Goal: Task Accomplishment & Management: Manage account settings

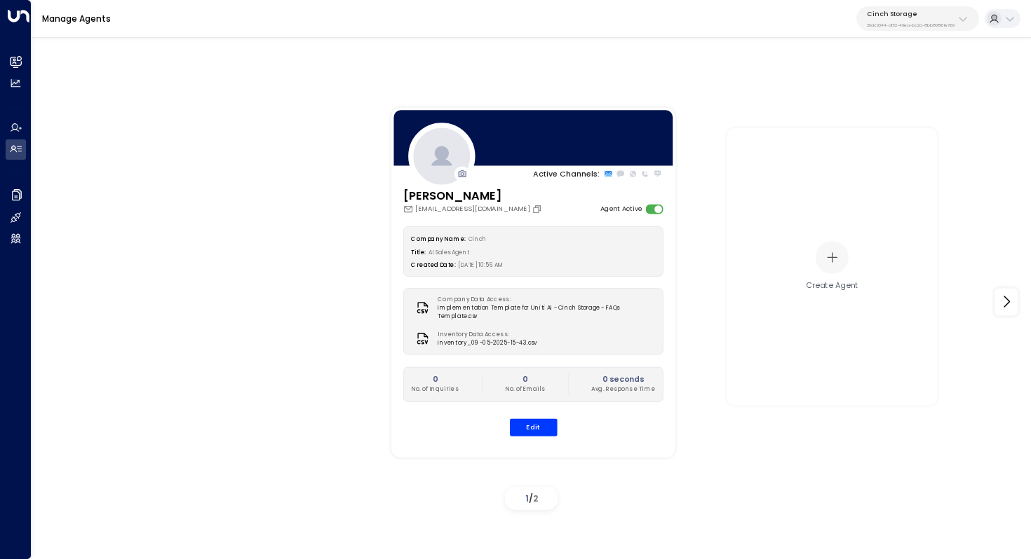
click at [921, 24] on p "20dc0344-df52-49ea-bc2a-8bb80861e769" at bounding box center [910, 25] width 88 height 6
type input "******"
click at [897, 104] on span "ID: 757189d6-fae5-468c-8c19-40bd3de4c6e1" at bounding box center [934, 102] width 144 height 10
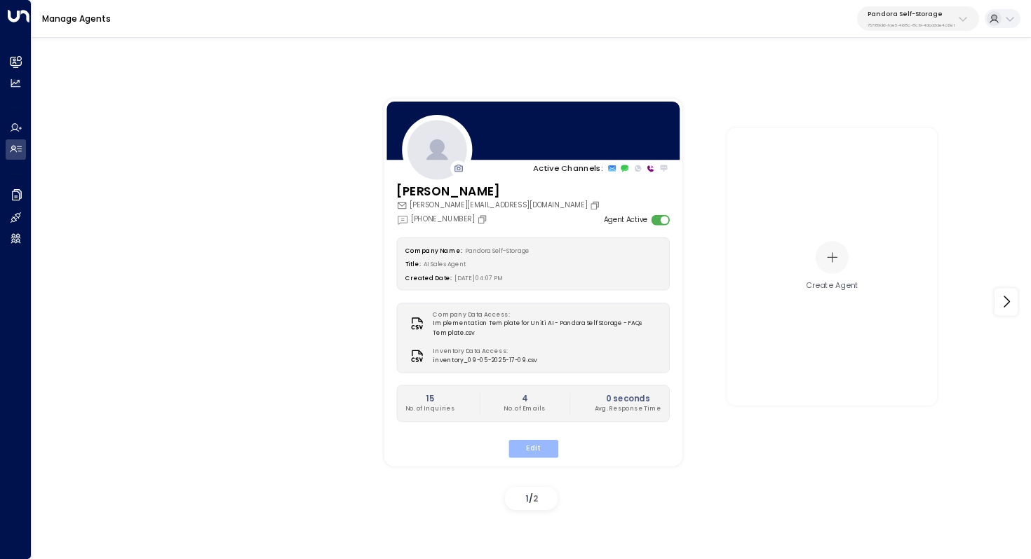
click at [531, 441] on button "Edit" at bounding box center [533, 449] width 50 height 18
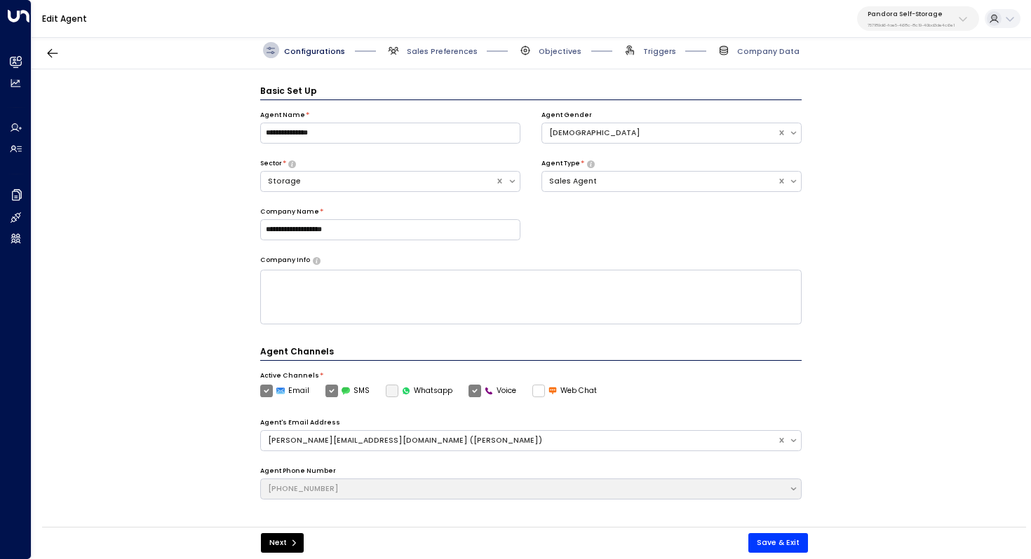
scroll to position [15, 0]
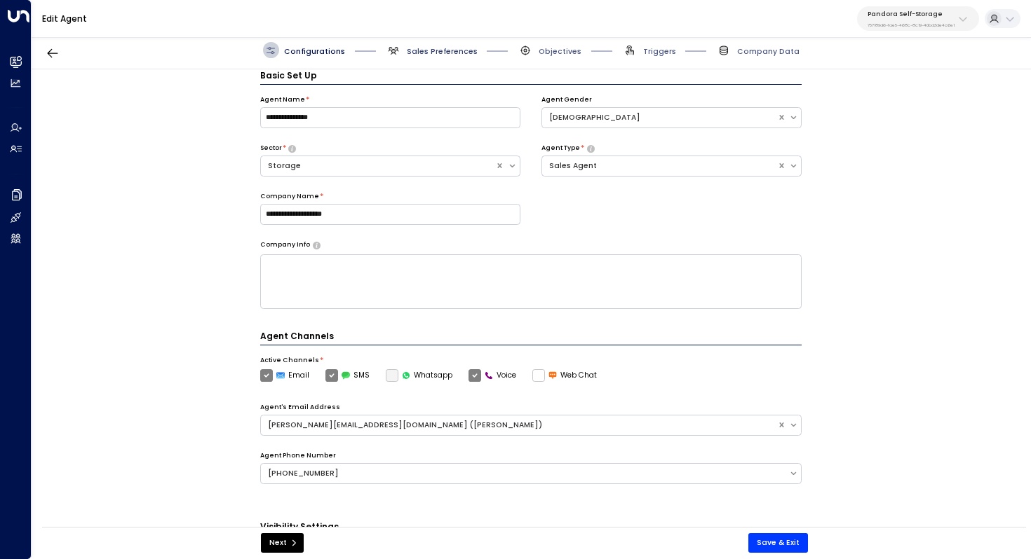
click at [444, 56] on span "Sales Preferences" at bounding box center [442, 51] width 71 height 11
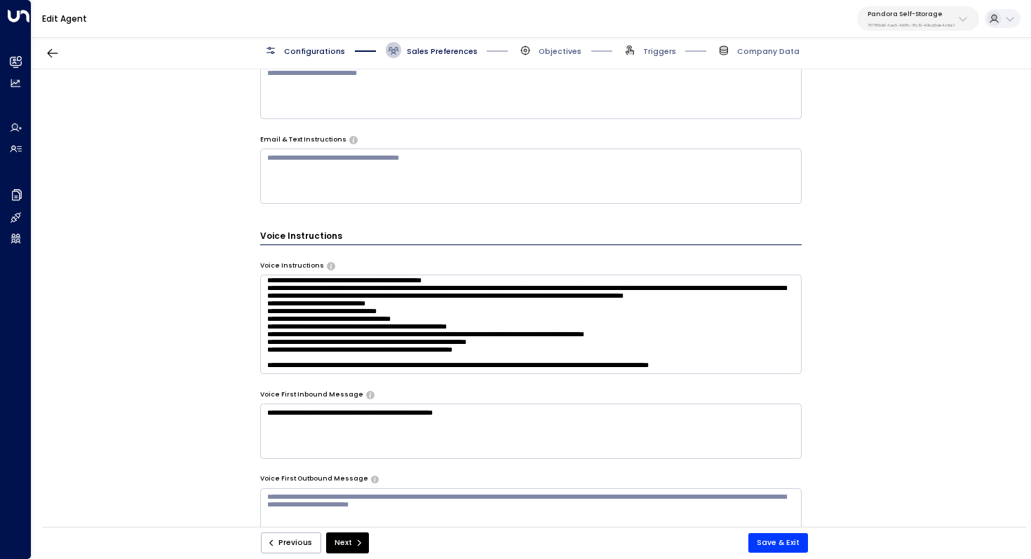
scroll to position [219, 0]
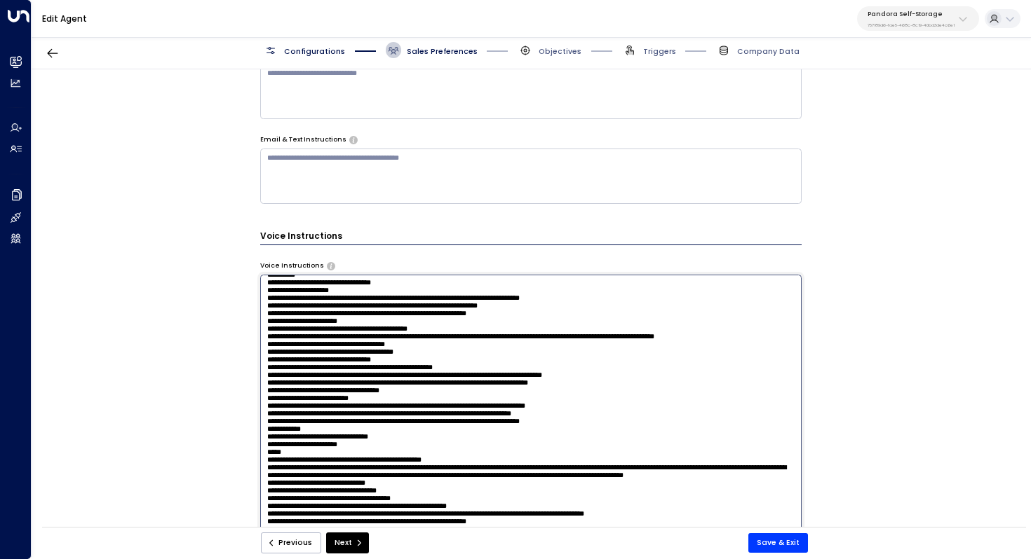
drag, startPoint x: 378, startPoint y: 338, endPoint x: 389, endPoint y: 338, distance: 11.2
click at [389, 338] on textarea at bounding box center [531, 414] width 542 height 279
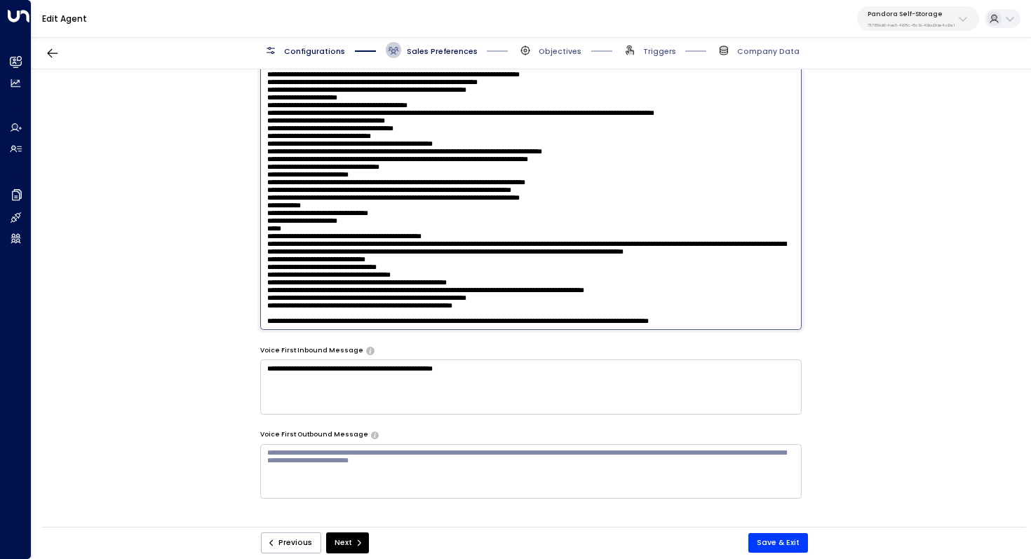
scroll to position [752, 0]
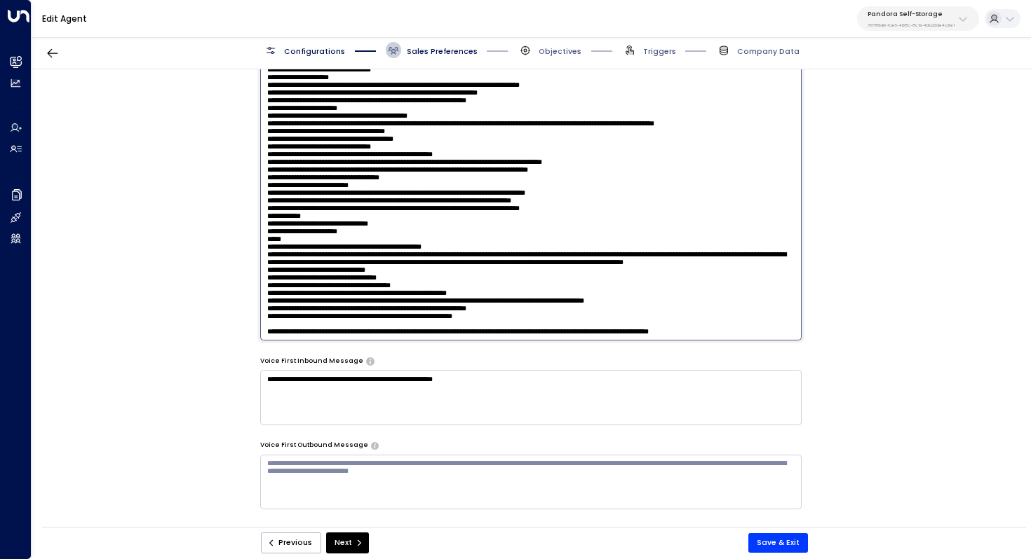
click at [571, 293] on textarea at bounding box center [531, 201] width 542 height 279
drag, startPoint x: 413, startPoint y: 294, endPoint x: 442, endPoint y: 294, distance: 29.4
click at [442, 294] on textarea at bounding box center [531, 201] width 542 height 279
click at [379, 315] on textarea at bounding box center [531, 201] width 542 height 279
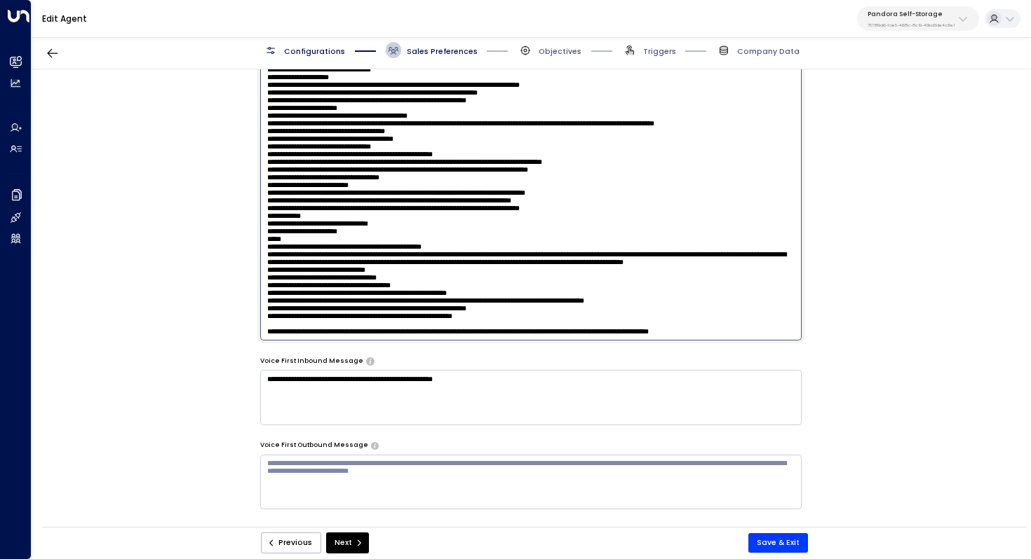
drag, startPoint x: 353, startPoint y: 325, endPoint x: 367, endPoint y: 325, distance: 14.0
click at [367, 325] on textarea at bounding box center [531, 201] width 542 height 279
click at [268, 209] on textarea at bounding box center [531, 201] width 542 height 279
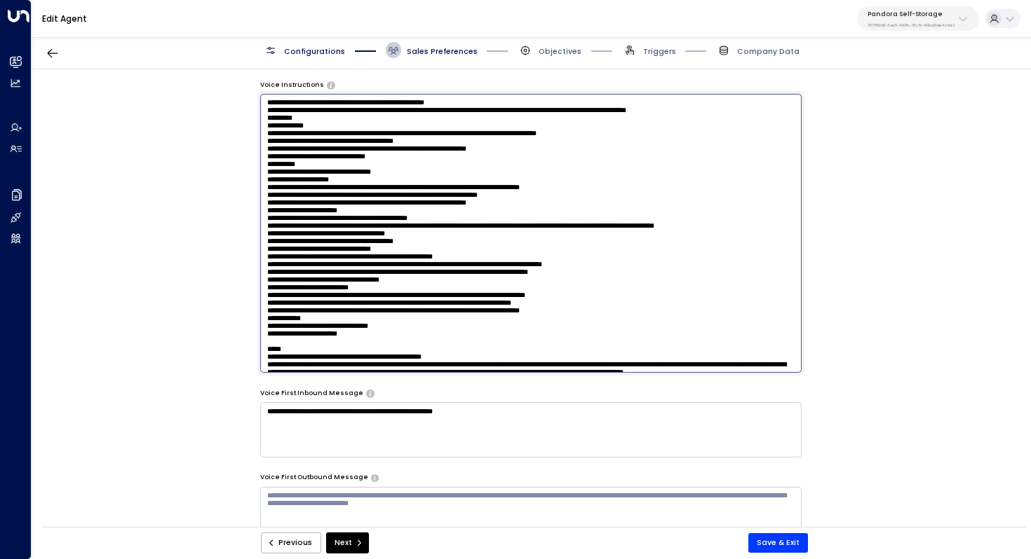
scroll to position [674, 0]
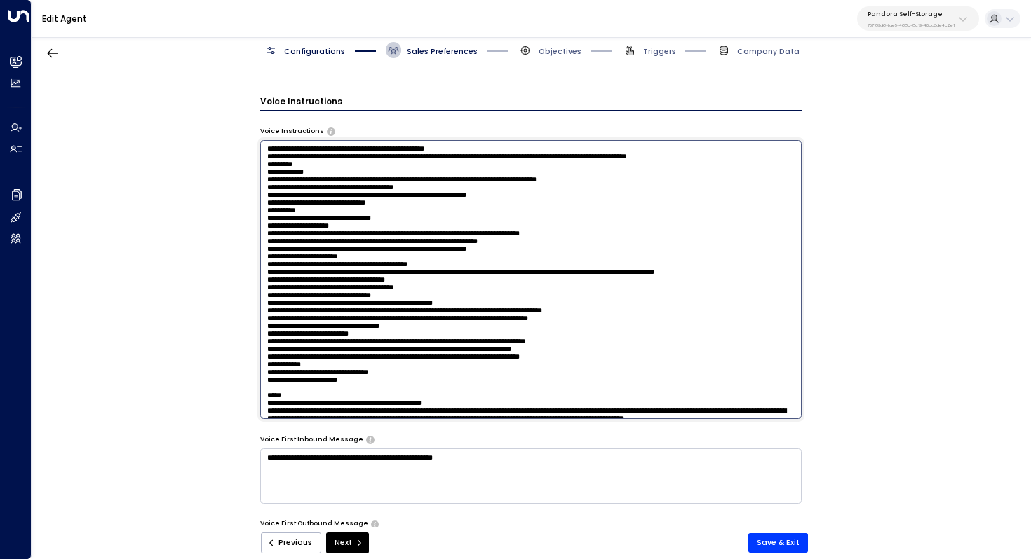
click at [265, 149] on textarea at bounding box center [531, 279] width 542 height 279
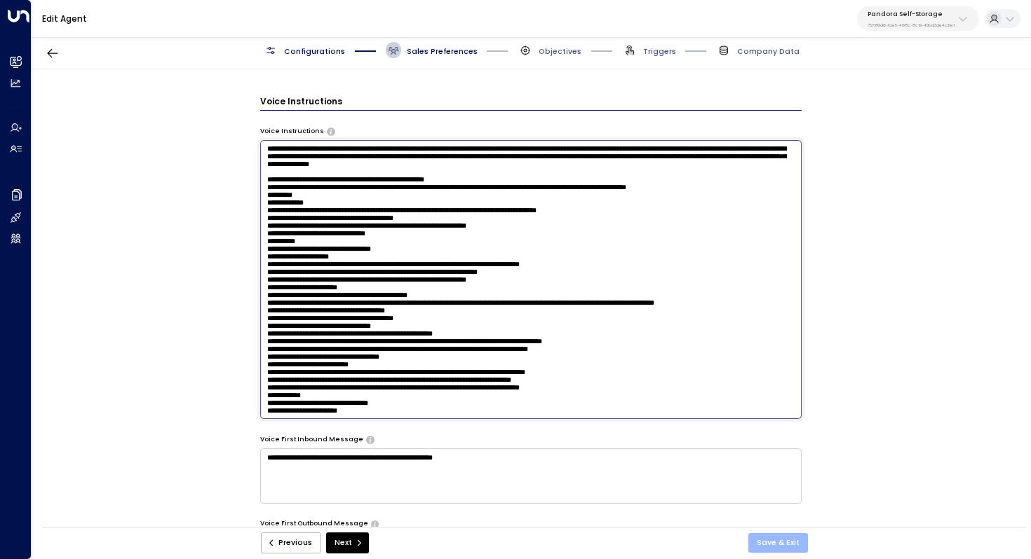
type textarea "**********"
click at [769, 541] on button "Save & Exit" at bounding box center [778, 543] width 60 height 20
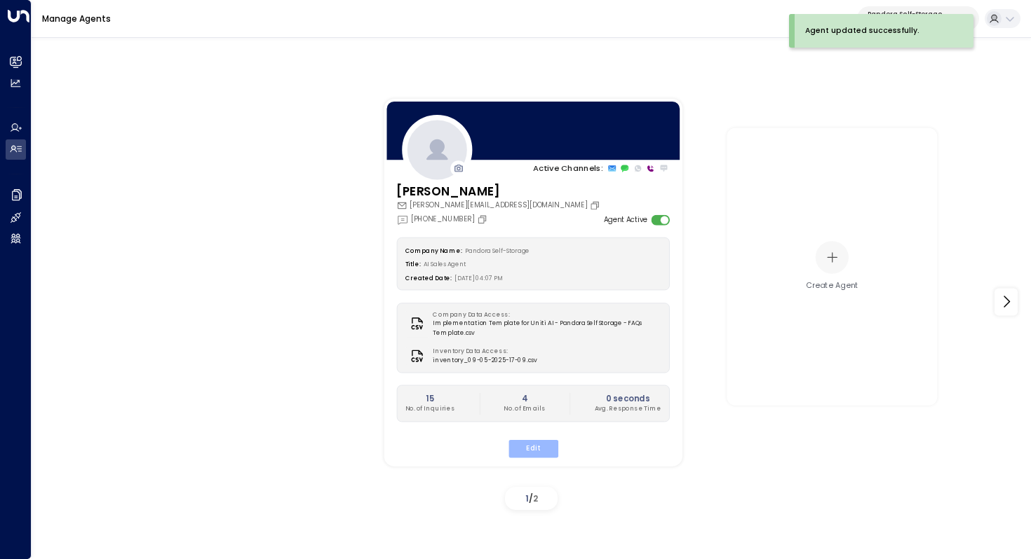
click at [531, 440] on button "Edit" at bounding box center [533, 449] width 50 height 18
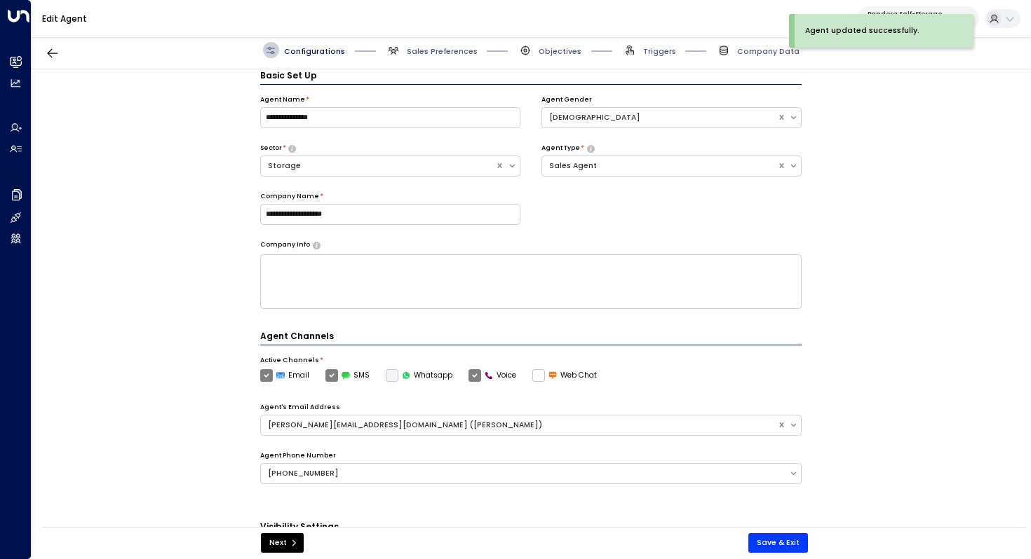
scroll to position [268, 0]
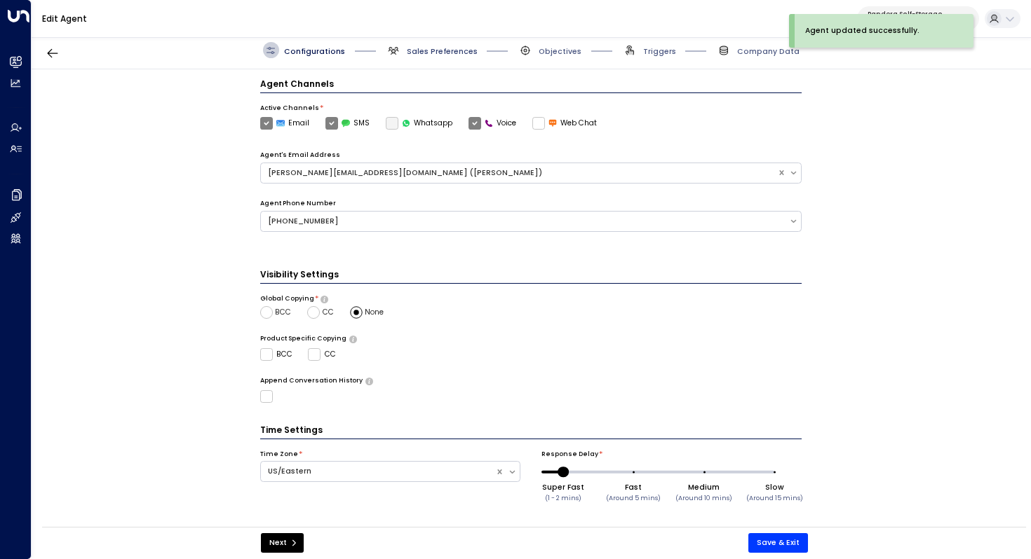
click at [433, 54] on span "Sales Preferences" at bounding box center [442, 51] width 71 height 11
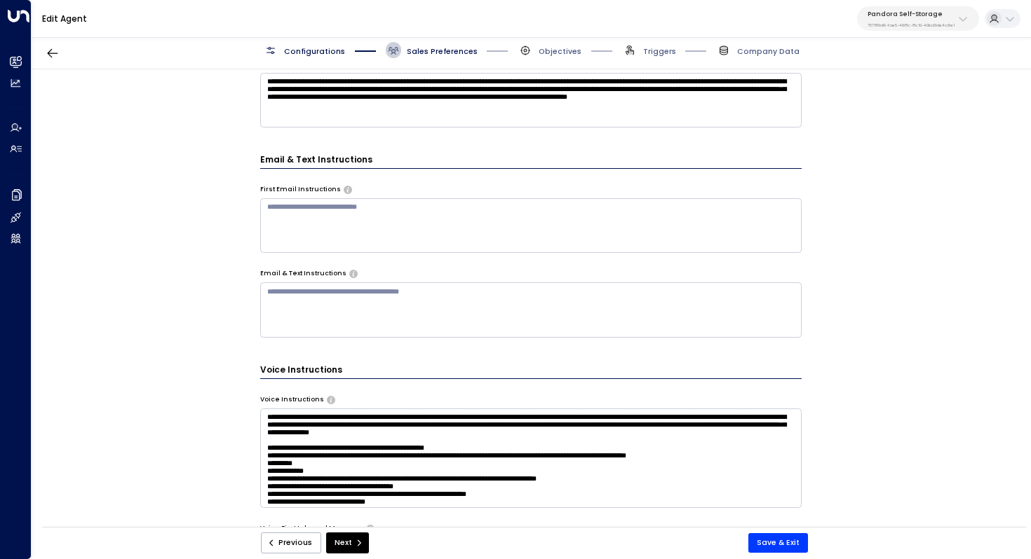
scroll to position [469, 0]
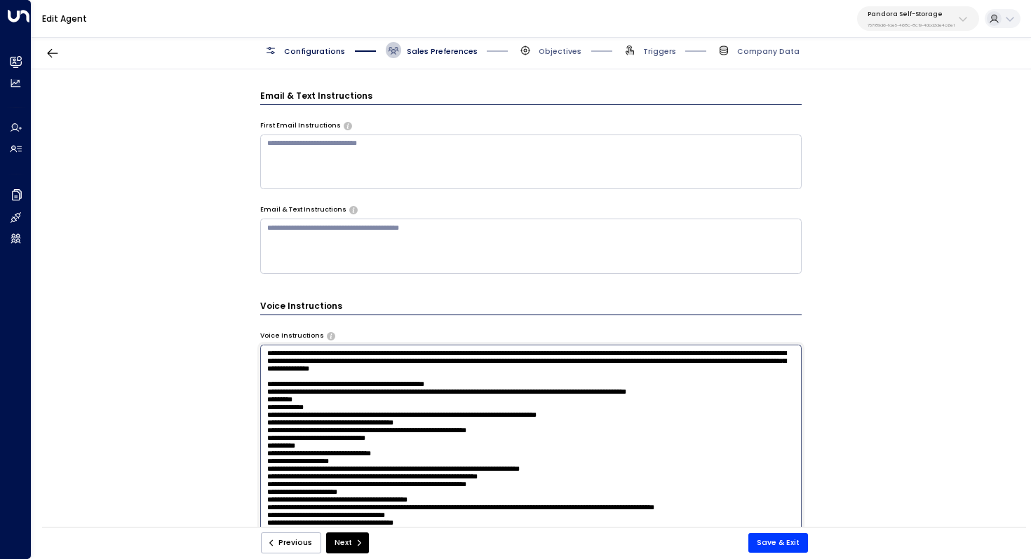
drag, startPoint x: 653, startPoint y: 375, endPoint x: 216, endPoint y: 327, distance: 440.0
click at [216, 327] on div "**********" at bounding box center [531, 301] width 998 height 465
click at [779, 541] on button "Save & Exit" at bounding box center [778, 543] width 60 height 20
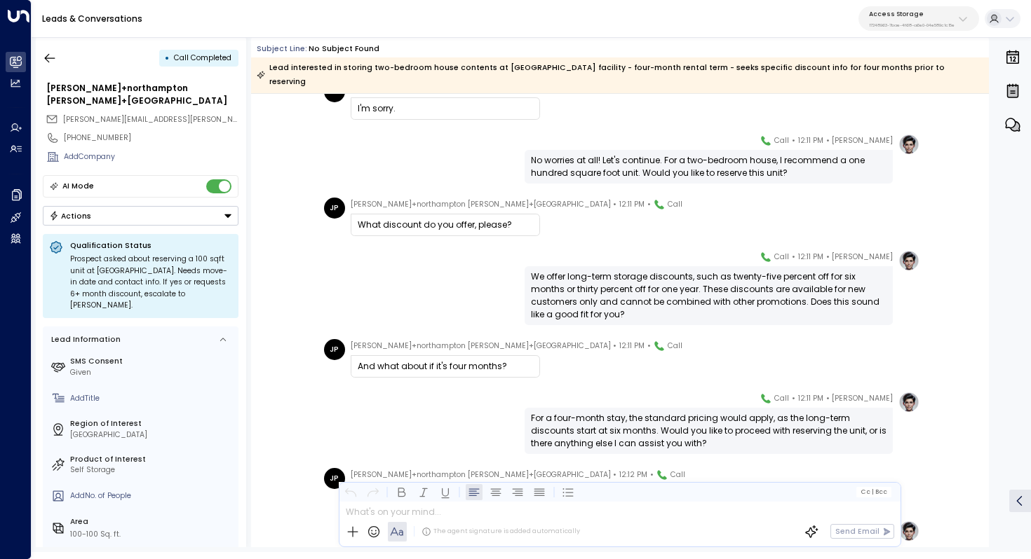
scroll to position [238, 0]
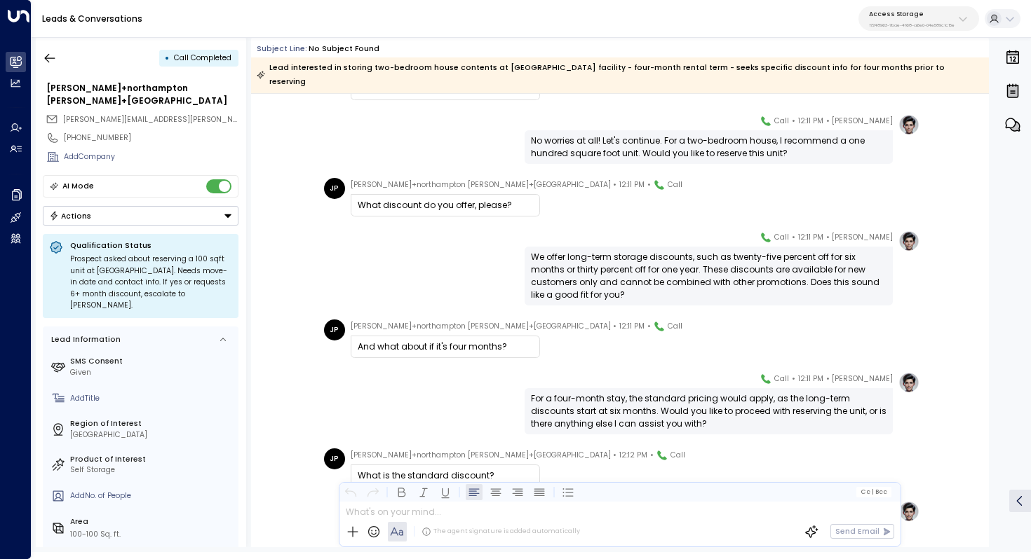
click at [183, 27] on div "Leads & Conversations Access Storage 17248963-7bae-4f68-a6e0-04e589c1c15e" at bounding box center [531, 19] width 999 height 38
click at [62, 55] on button "button" at bounding box center [49, 58] width 25 height 25
click at [47, 60] on icon "button" at bounding box center [50, 57] width 11 height 9
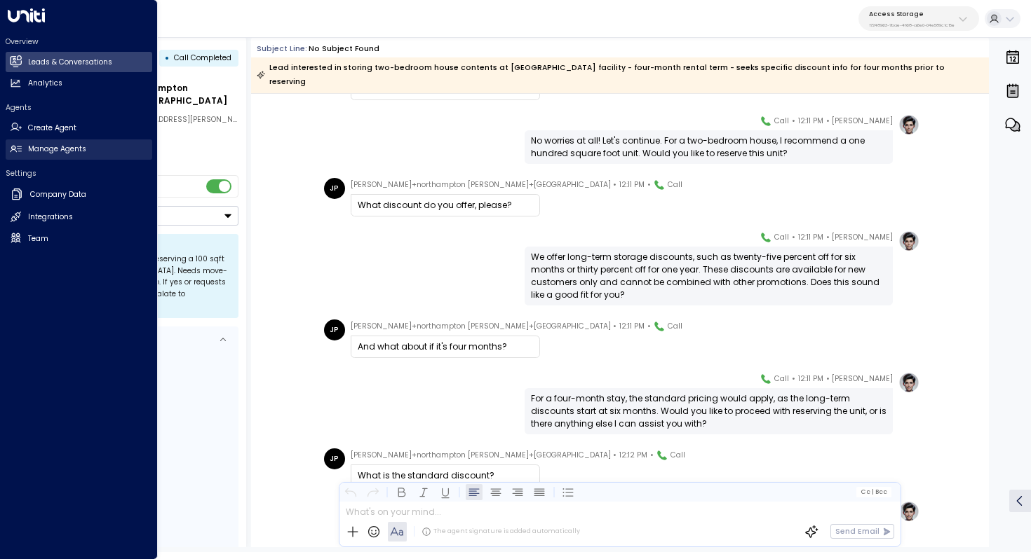
click at [40, 147] on h2 "Manage Agents" at bounding box center [57, 149] width 58 height 11
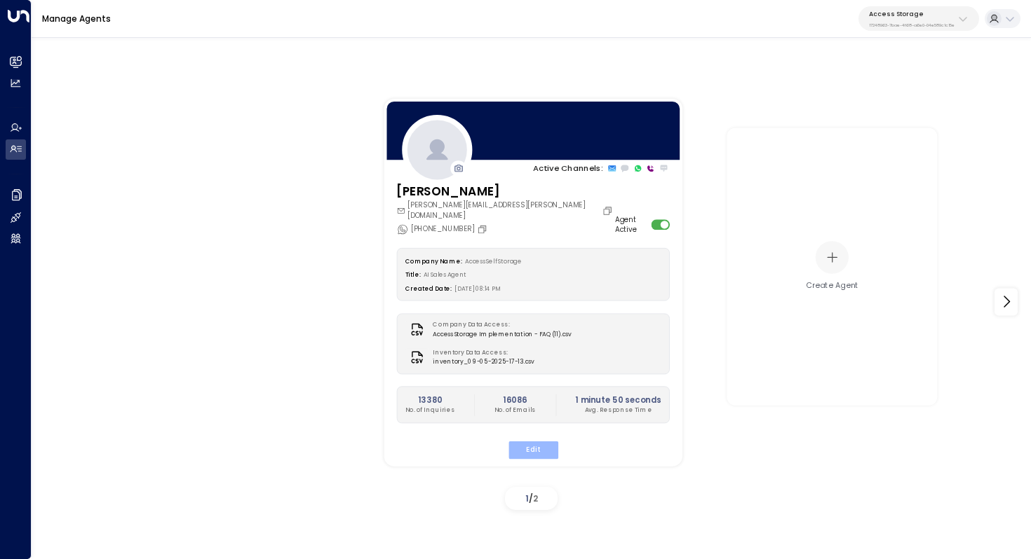
click at [531, 441] on button "Edit" at bounding box center [533, 450] width 50 height 18
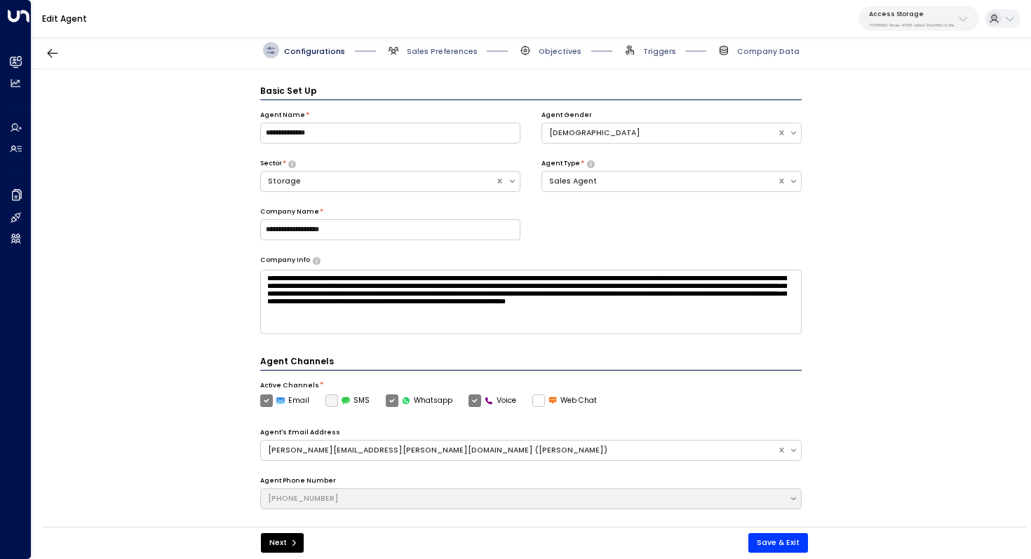
scroll to position [15, 0]
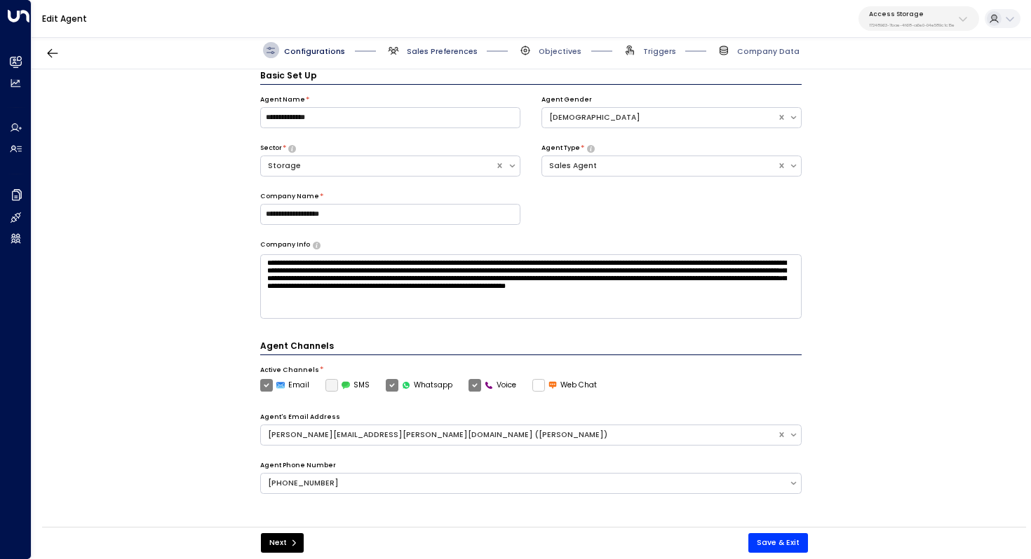
click at [461, 49] on span "Sales Preferences" at bounding box center [442, 51] width 71 height 11
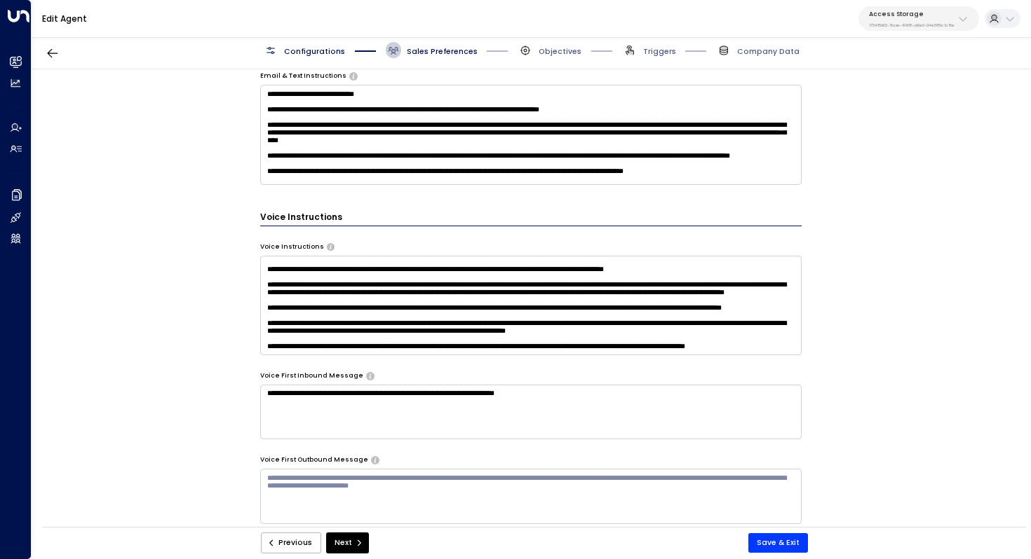
scroll to position [700, 0]
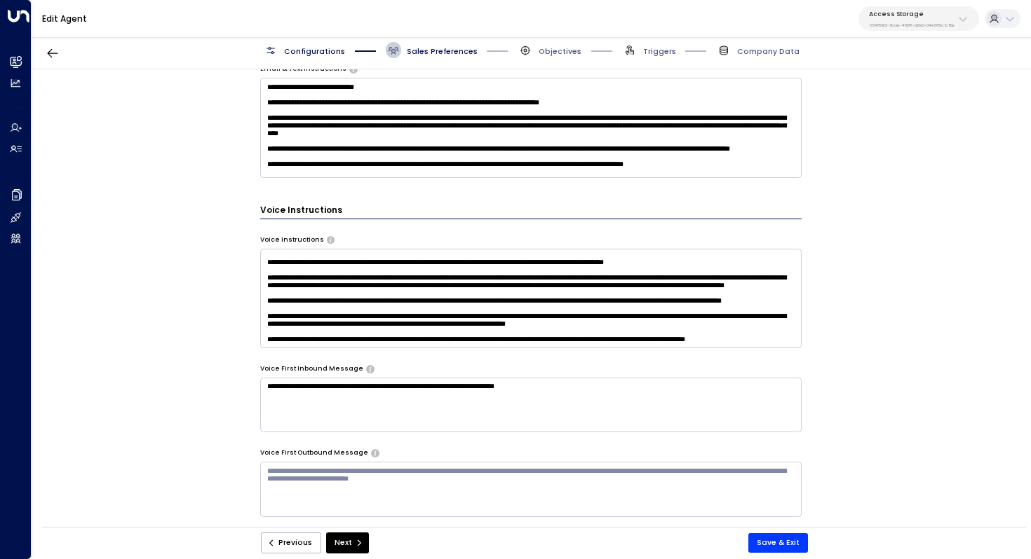
click at [424, 340] on textarea at bounding box center [531, 299] width 542 height 100
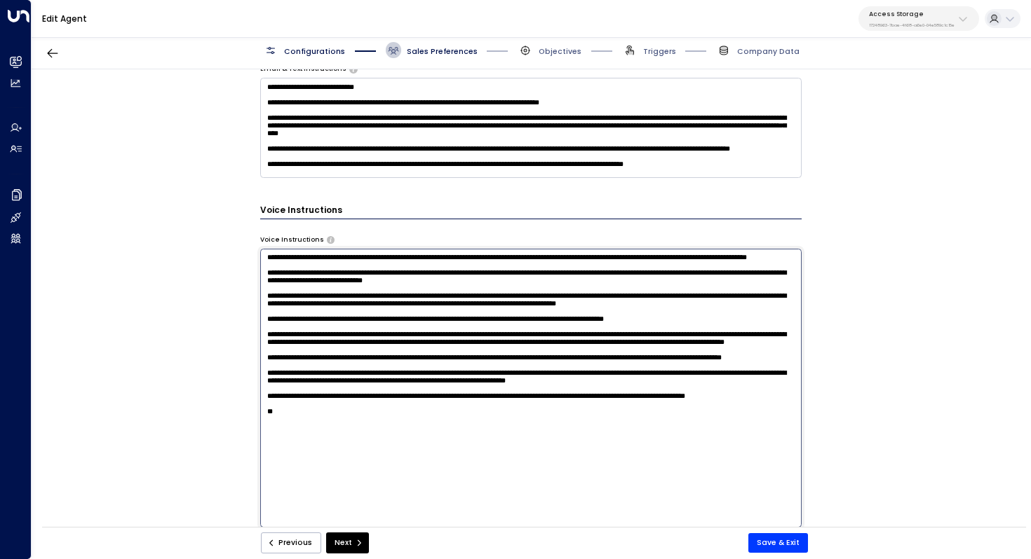
paste textarea "**********"
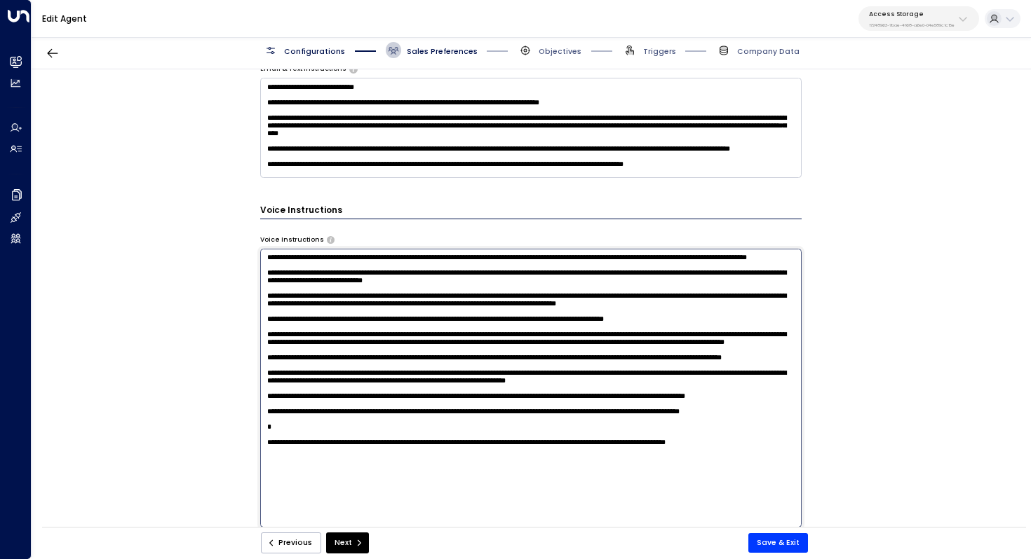
scroll to position [57, 0]
click at [290, 495] on textarea at bounding box center [531, 388] width 542 height 279
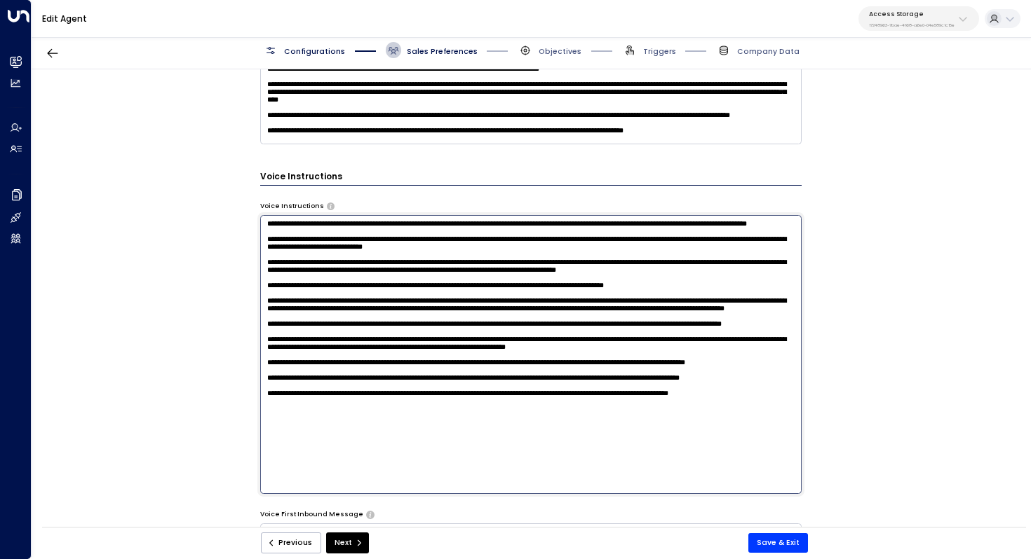
scroll to position [779, 0]
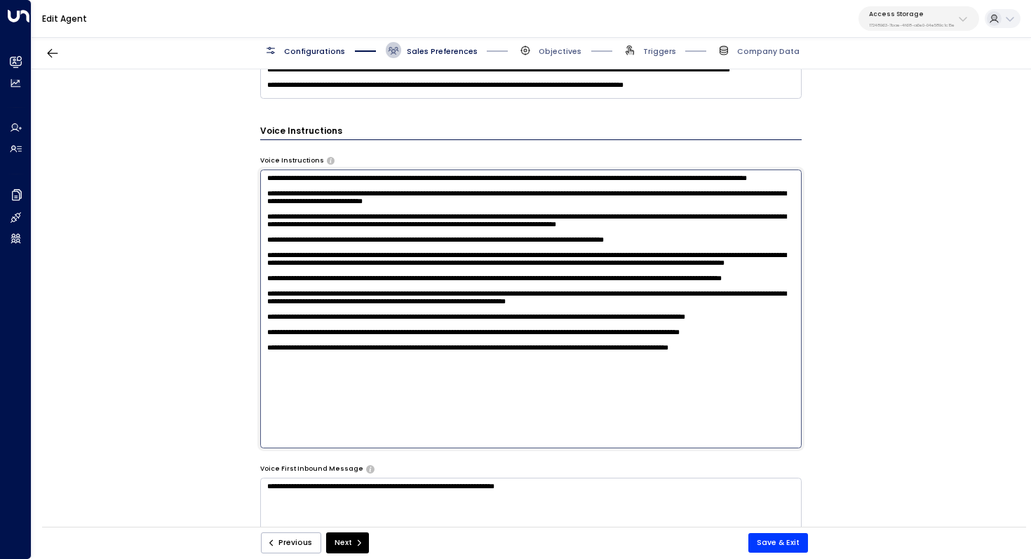
click at [358, 414] on textarea at bounding box center [531, 309] width 542 height 279
click at [332, 404] on textarea at bounding box center [531, 309] width 542 height 279
click at [320, 423] on textarea at bounding box center [531, 309] width 542 height 279
click at [269, 435] on textarea at bounding box center [531, 309] width 542 height 279
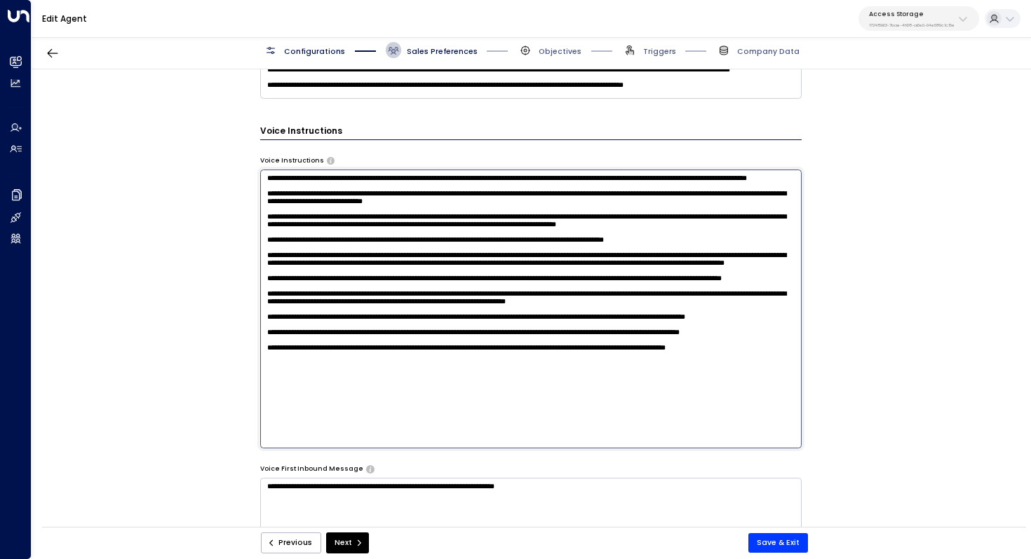
scroll to position [35, 0]
click at [343, 429] on textarea at bounding box center [531, 309] width 542 height 279
click at [407, 435] on textarea at bounding box center [531, 309] width 542 height 279
click at [489, 432] on textarea at bounding box center [531, 309] width 542 height 279
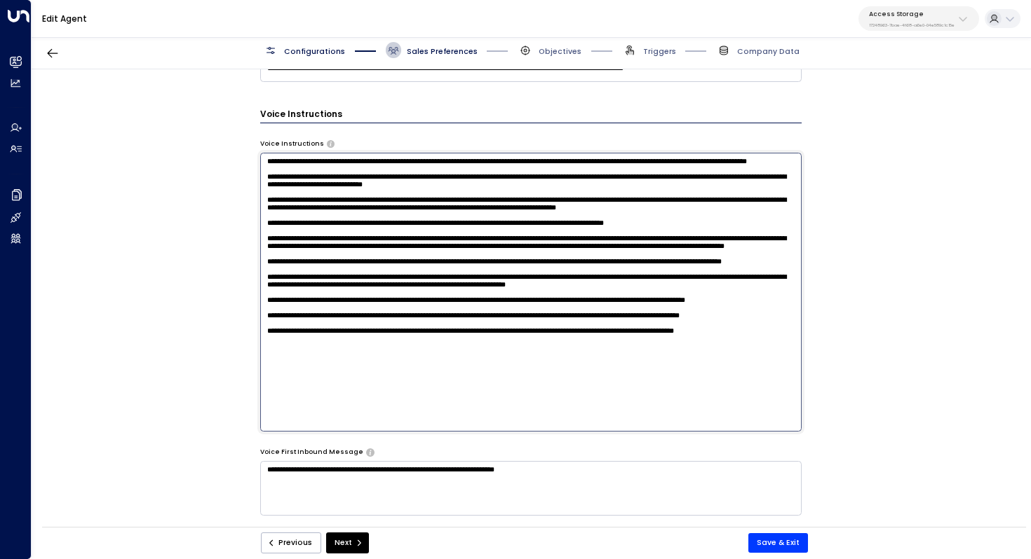
click at [666, 419] on textarea at bounding box center [531, 292] width 542 height 279
click at [314, 383] on textarea at bounding box center [531, 292] width 542 height 279
drag, startPoint x: 477, startPoint y: 386, endPoint x: 344, endPoint y: 384, distance: 133.9
click at [344, 384] on textarea at bounding box center [531, 292] width 542 height 279
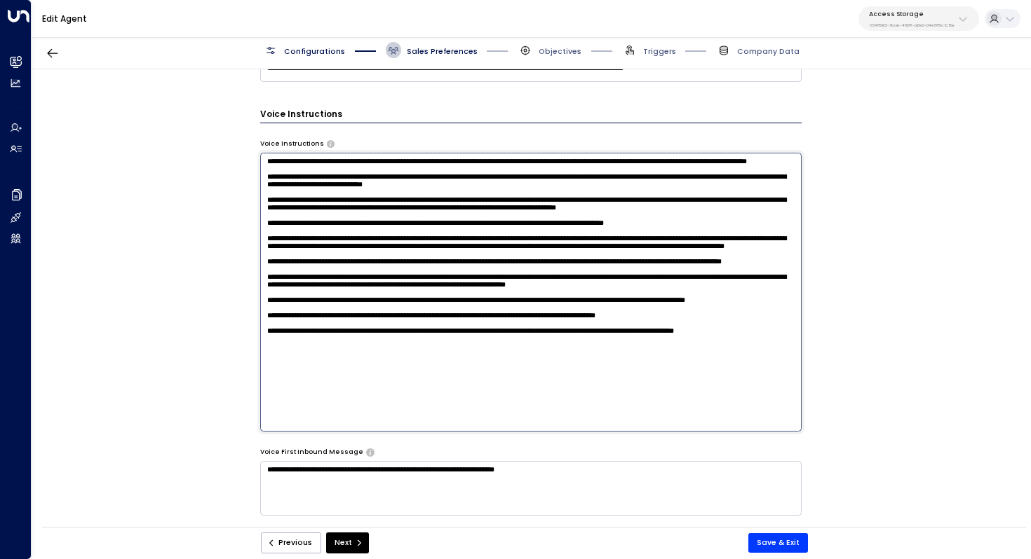
scroll to position [24, 0]
drag, startPoint x: 743, startPoint y: 391, endPoint x: 517, endPoint y: 398, distance: 225.8
click at [517, 398] on textarea at bounding box center [531, 292] width 542 height 279
click at [472, 398] on textarea at bounding box center [531, 292] width 542 height 279
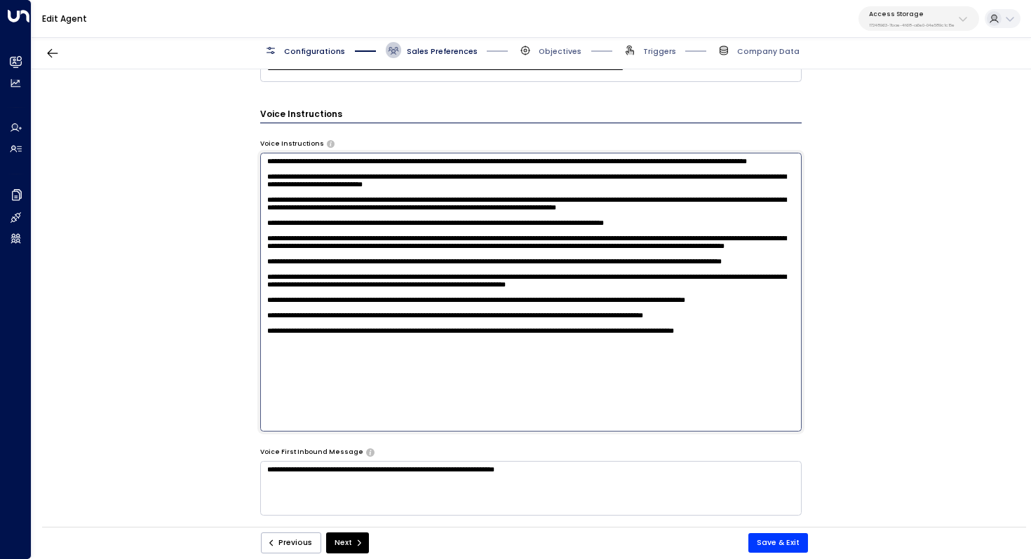
click at [468, 398] on textarea at bounding box center [531, 292] width 542 height 279
click at [397, 396] on textarea at bounding box center [531, 292] width 542 height 279
drag, startPoint x: 428, startPoint y: 402, endPoint x: 484, endPoint y: 385, distance: 58.8
click at [484, 385] on textarea at bounding box center [531, 292] width 542 height 279
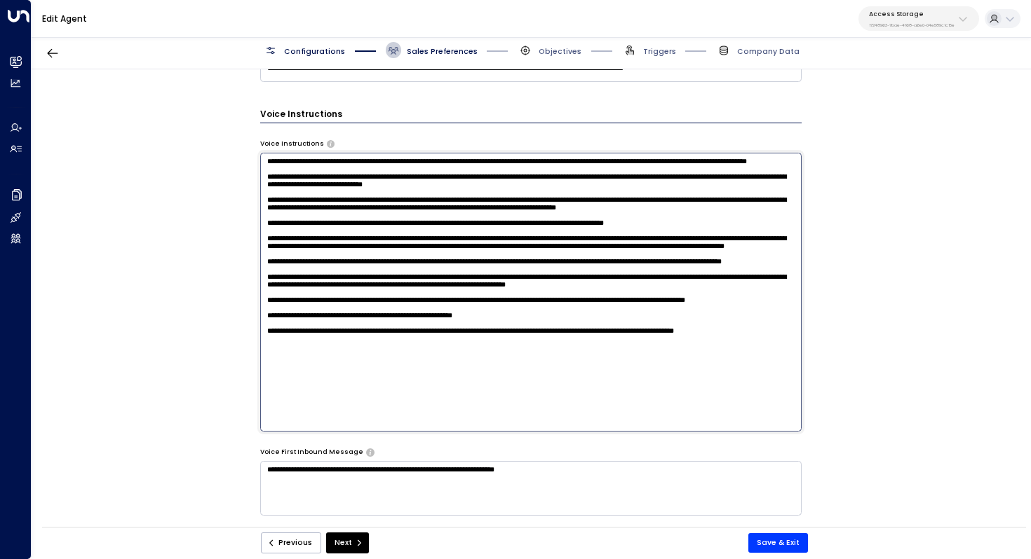
scroll to position [24, 0]
click at [270, 416] on textarea at bounding box center [531, 292] width 542 height 279
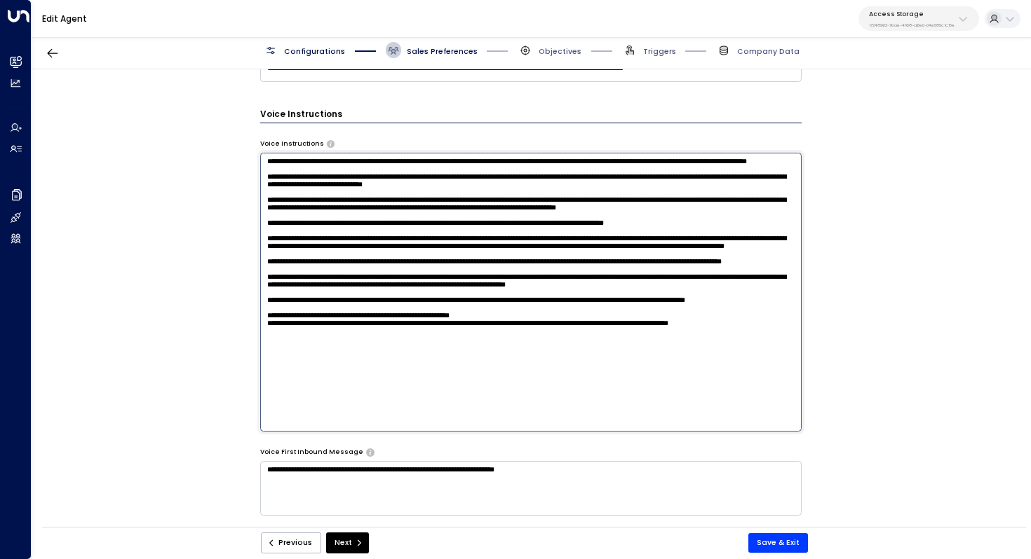
scroll to position [13, 0]
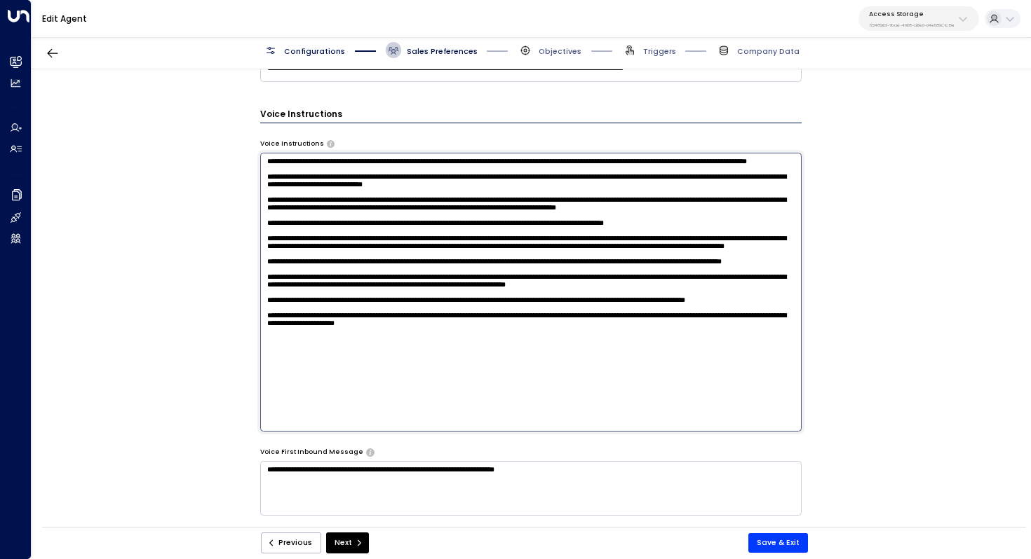
click at [500, 414] on textarea at bounding box center [531, 292] width 542 height 279
click at [499, 420] on textarea at bounding box center [531, 292] width 542 height 279
paste textarea "**********"
click at [311, 403] on textarea at bounding box center [531, 292] width 542 height 279
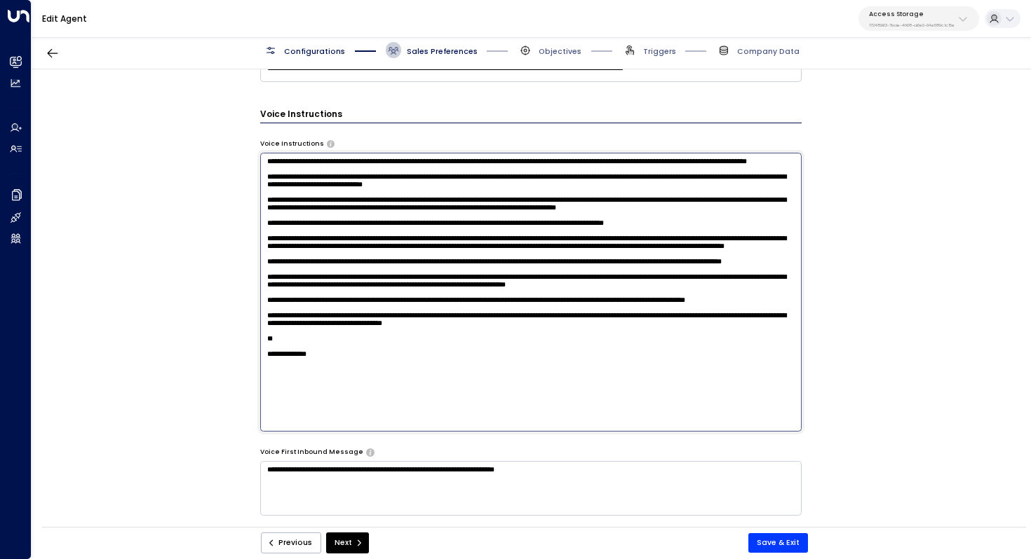
drag, startPoint x: 332, startPoint y: 407, endPoint x: 254, endPoint y: 406, distance: 78.5
click at [254, 406] on div "**********" at bounding box center [531, 301] width 998 height 465
click at [268, 421] on textarea at bounding box center [531, 292] width 542 height 279
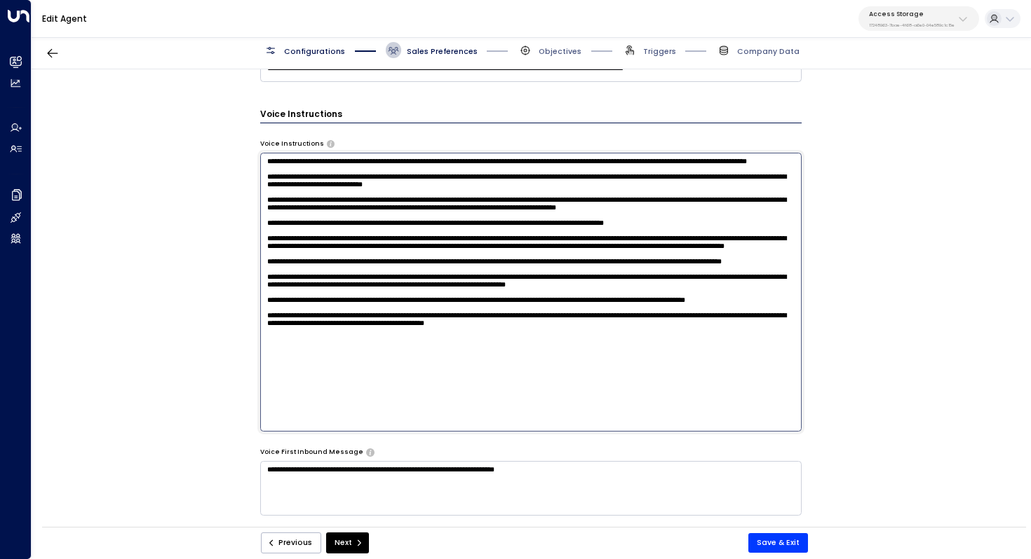
click at [486, 420] on textarea at bounding box center [531, 292] width 542 height 279
click at [613, 420] on textarea at bounding box center [531, 292] width 542 height 279
type textarea "**********"
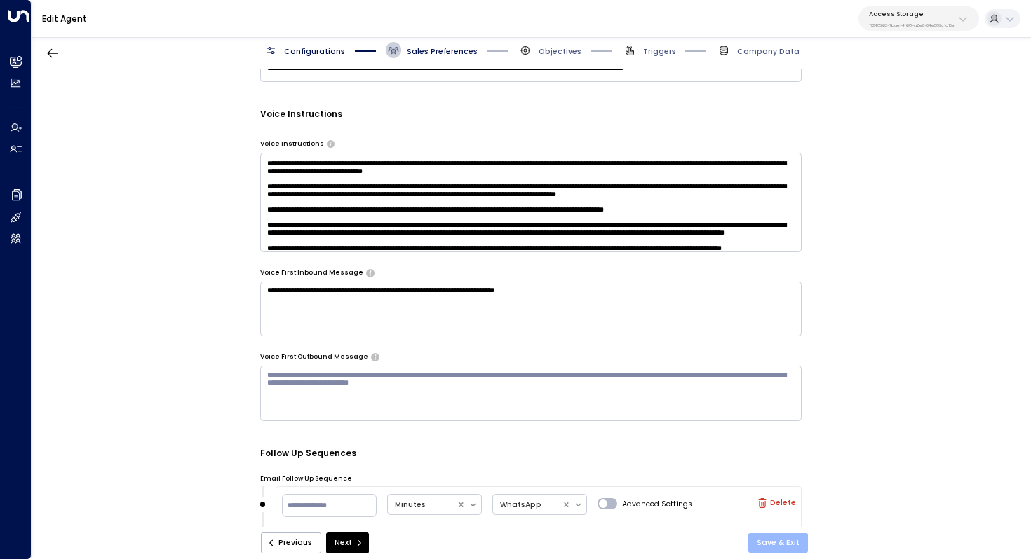
click at [779, 546] on button "Save & Exit" at bounding box center [778, 543] width 60 height 20
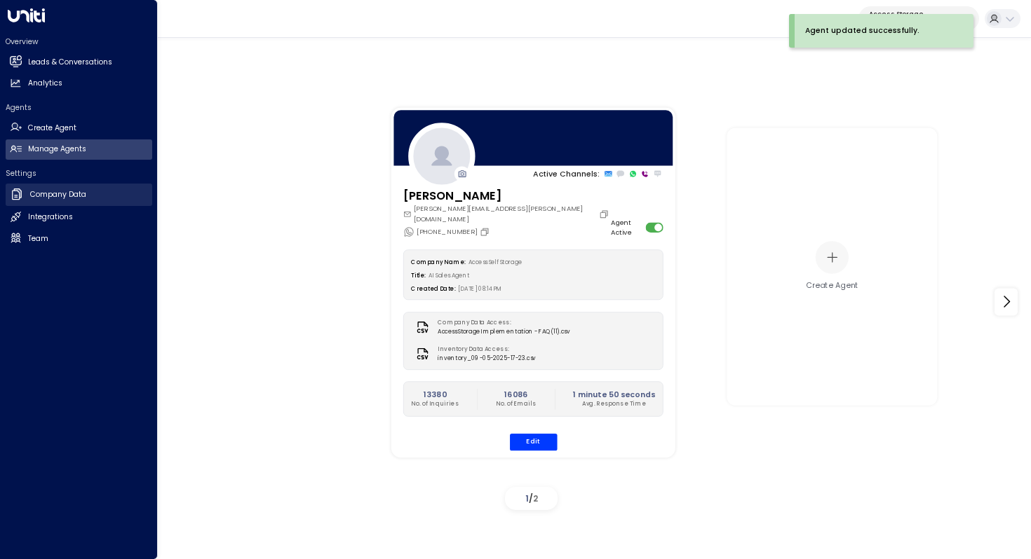
click at [90, 197] on link "Company Data Company Data" at bounding box center [79, 195] width 147 height 22
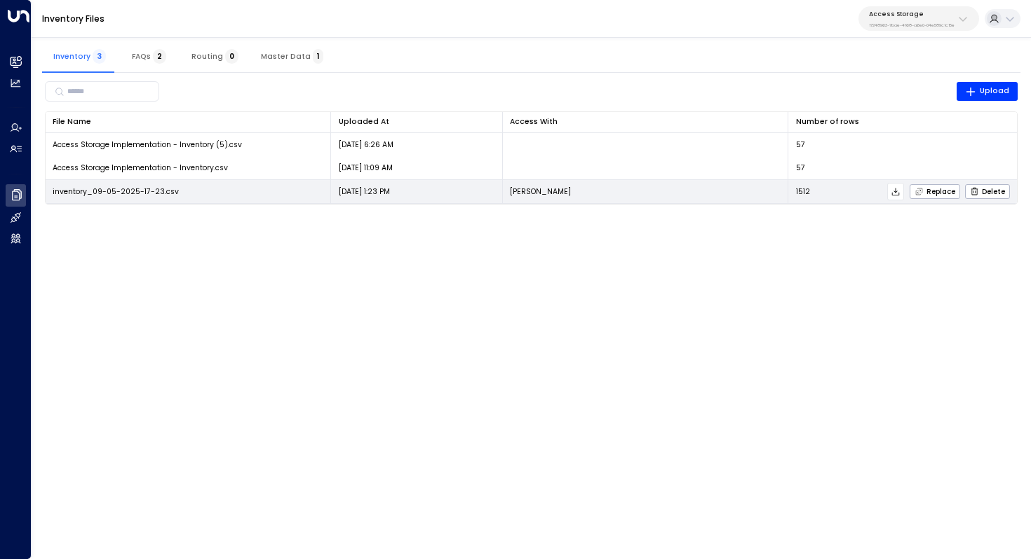
click at [895, 194] on icon at bounding box center [895, 192] width 10 height 10
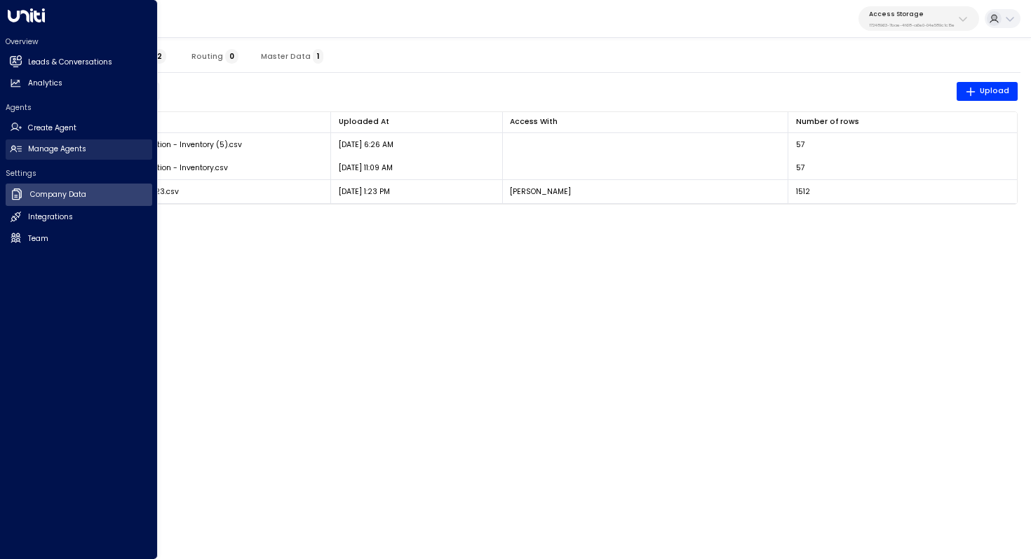
click at [48, 141] on link "Manage Agents Manage Agents" at bounding box center [79, 150] width 147 height 20
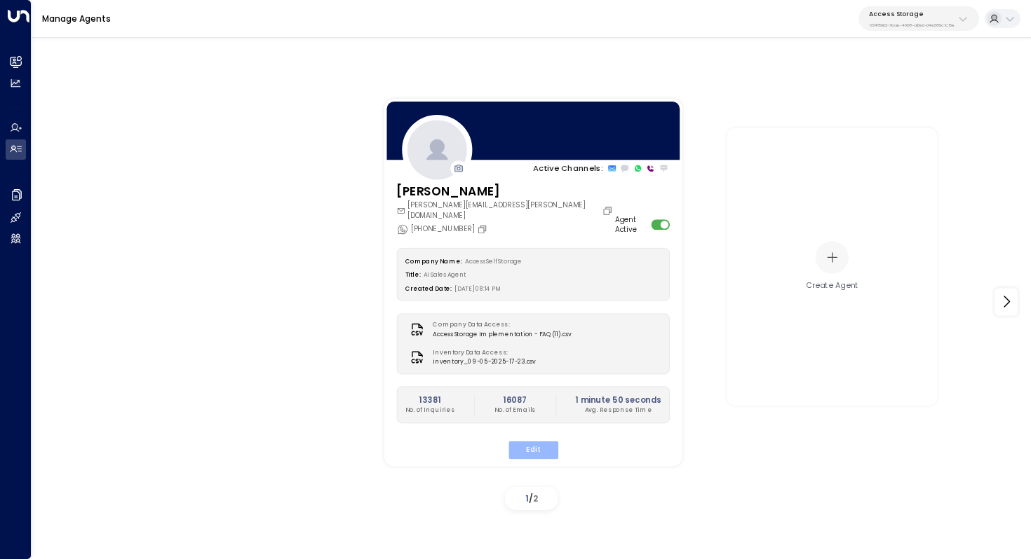
click at [528, 441] on button "Edit" at bounding box center [533, 450] width 50 height 18
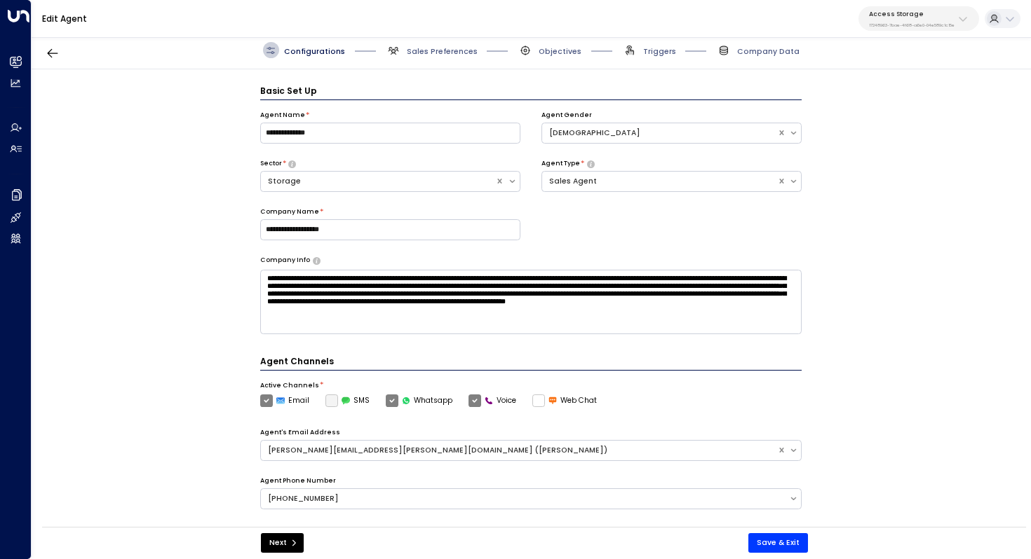
scroll to position [15, 0]
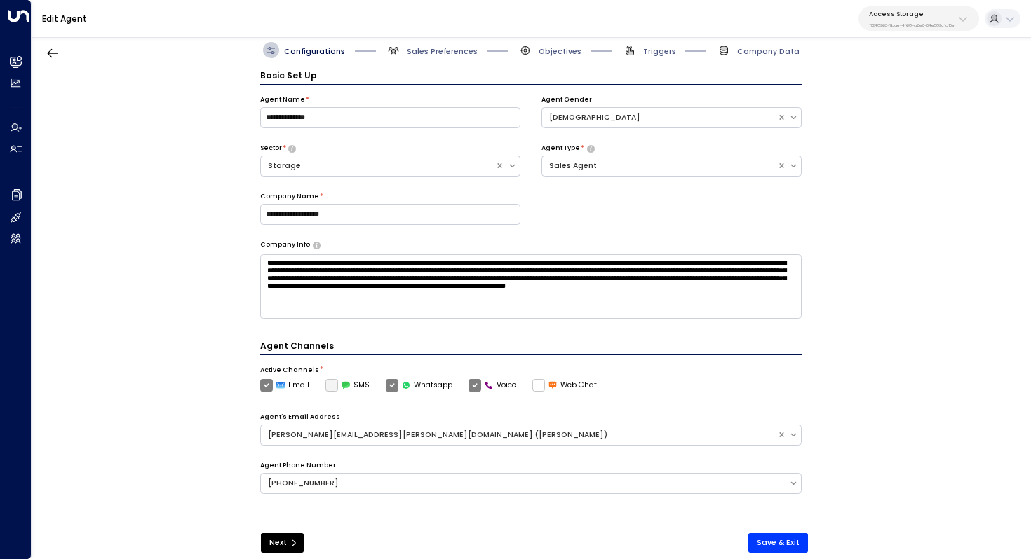
click at [433, 44] on span "Sales Preferences" at bounding box center [432, 50] width 92 height 16
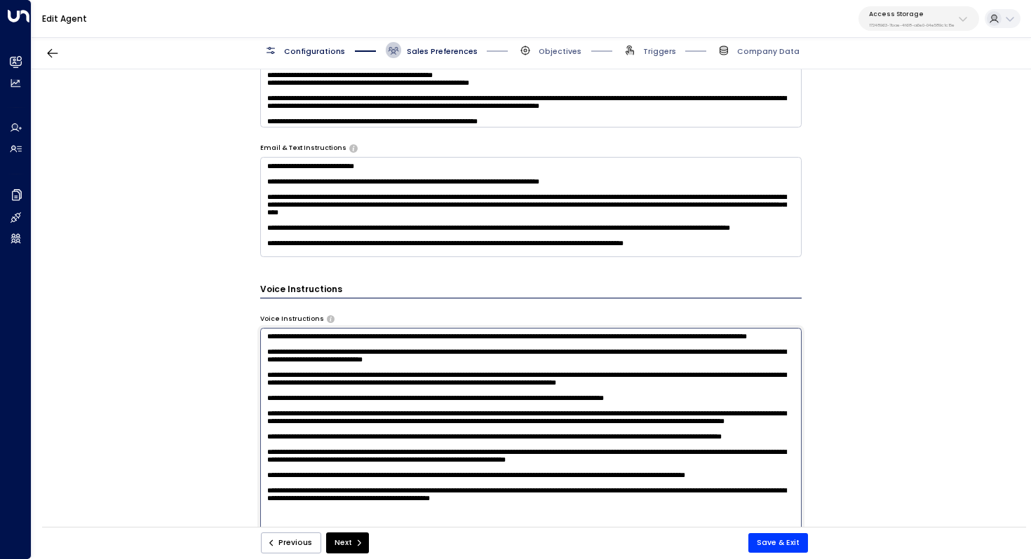
scroll to position [13, 0]
drag, startPoint x: 359, startPoint y: 398, endPoint x: 394, endPoint y: 398, distance: 35.1
click at [388, 398] on textarea at bounding box center [531, 467] width 542 height 279
click at [394, 398] on textarea at bounding box center [531, 467] width 542 height 279
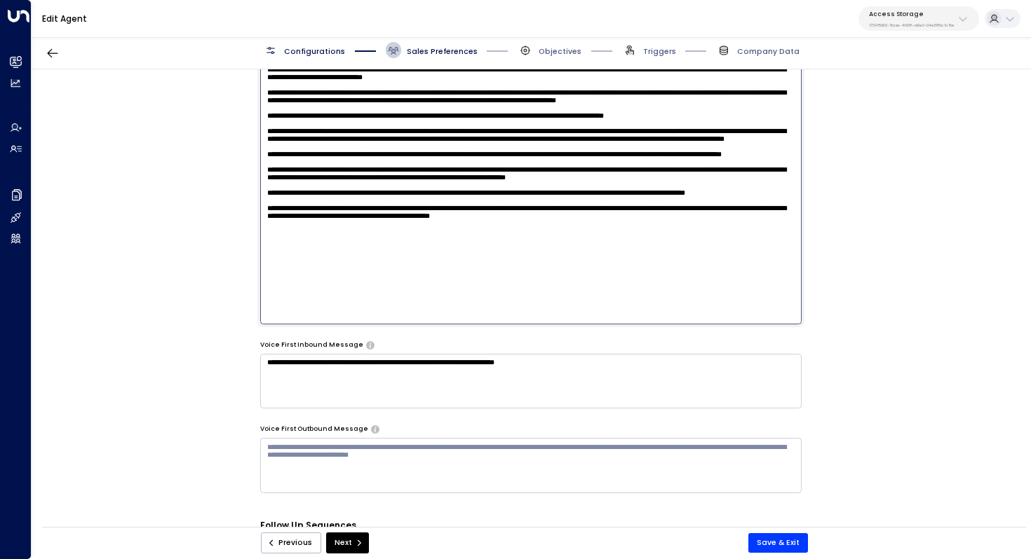
scroll to position [982, 0]
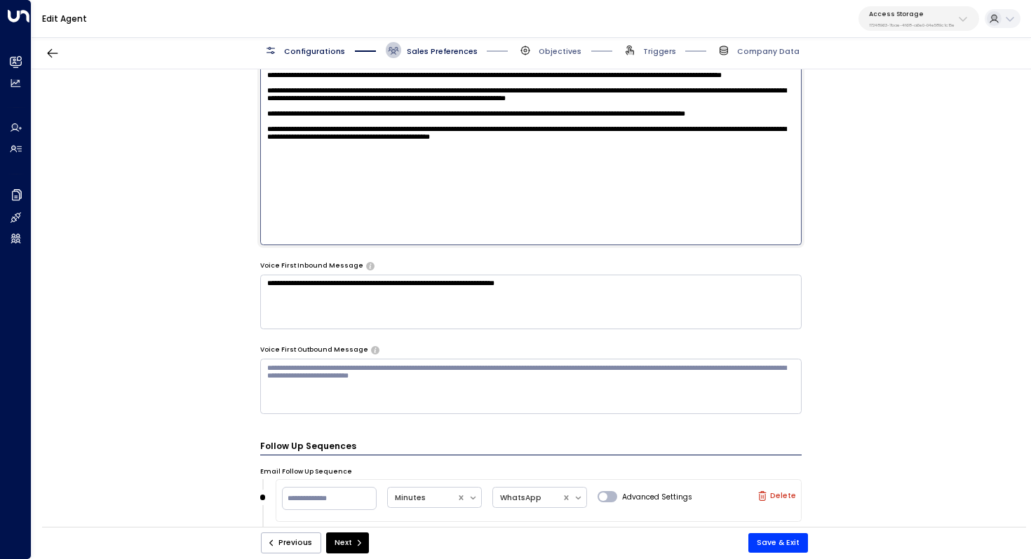
click at [374, 219] on textarea at bounding box center [531, 105] width 542 height 279
click at [459, 224] on textarea at bounding box center [531, 105] width 542 height 279
click at [497, 222] on textarea at bounding box center [531, 105] width 542 height 279
type textarea "**********"
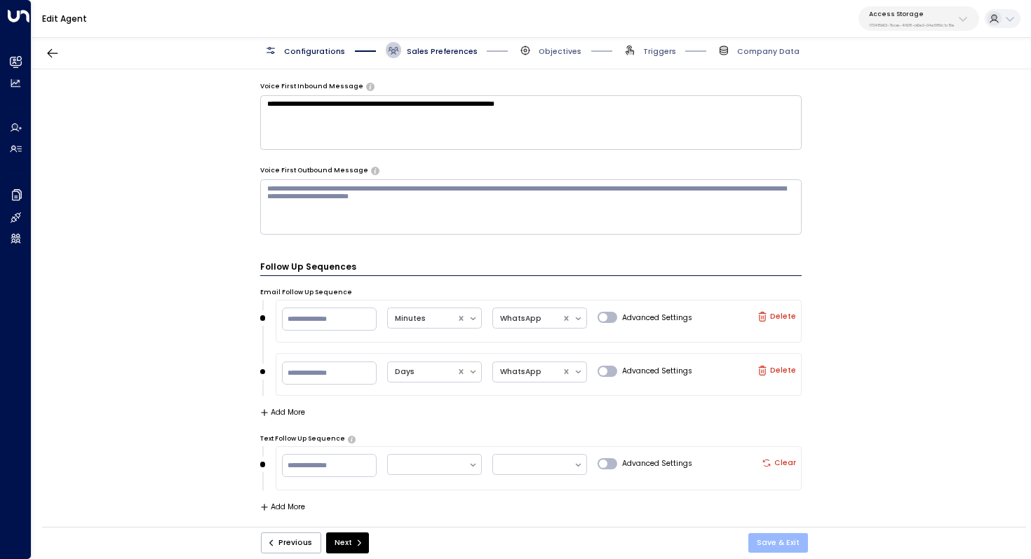
click at [775, 538] on button "Save & Exit" at bounding box center [778, 543] width 60 height 20
